Goal: Transaction & Acquisition: Purchase product/service

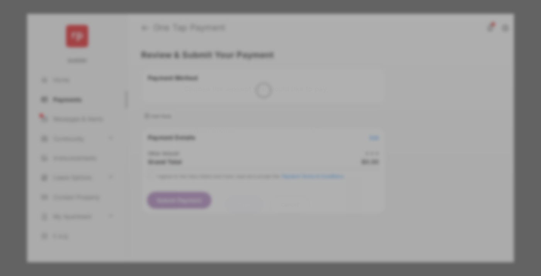
click at [256, 124] on div "Other Amount" at bounding box center [256, 130] width 125 height 13
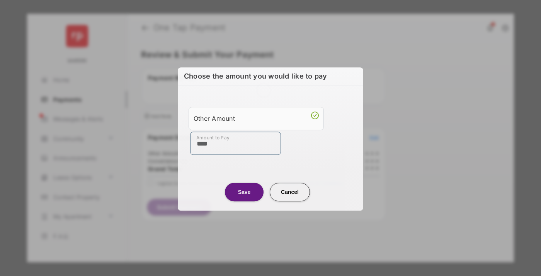
type input "****"
click at [244, 191] on button "Save" at bounding box center [244, 191] width 39 height 19
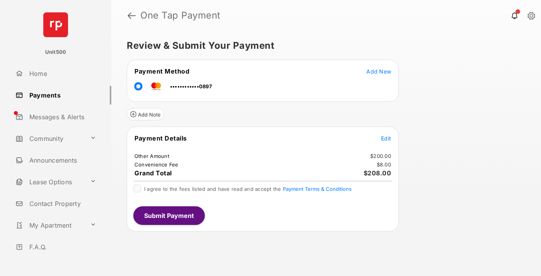
click at [386, 138] on span "Edit" at bounding box center [386, 138] width 10 height 7
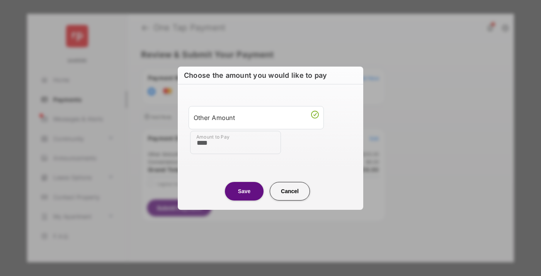
click at [244, 191] on button "Save" at bounding box center [244, 191] width 39 height 19
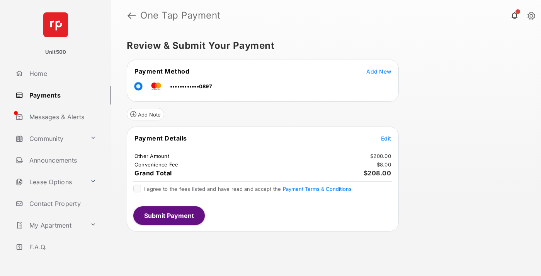
click at [169, 215] on button "Submit Payment" at bounding box center [169, 215] width 72 height 19
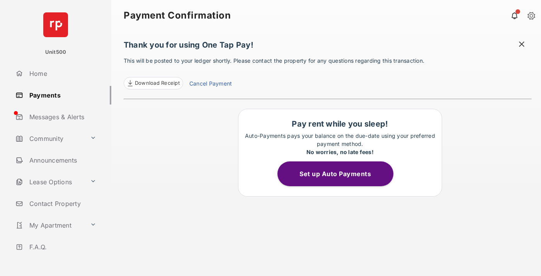
click at [522, 45] on span at bounding box center [522, 45] width 8 height 10
